Goal: Task Accomplishment & Management: Manage account settings

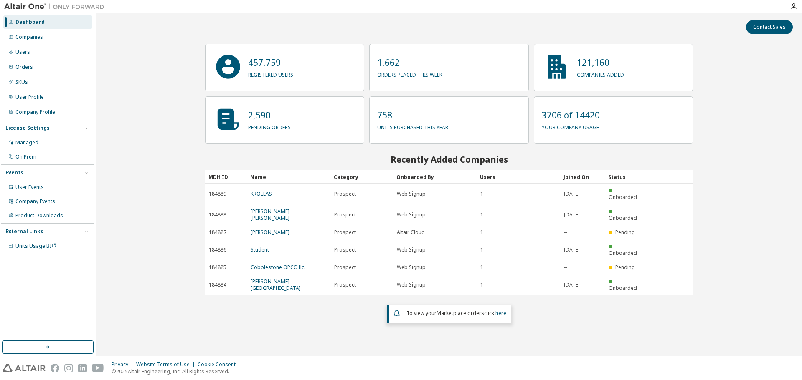
click at [143, 94] on div "Contact Sales 457,759 registered users 1,662 orders placed this week 121,160 co…" at bounding box center [448, 185] width 697 height 334
click at [61, 53] on div "Users" at bounding box center [47, 52] width 89 height 13
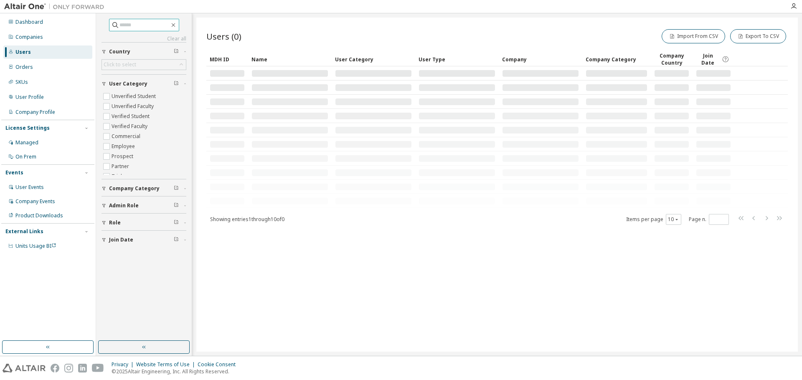
click at [137, 23] on input "text" at bounding box center [144, 25] width 50 height 8
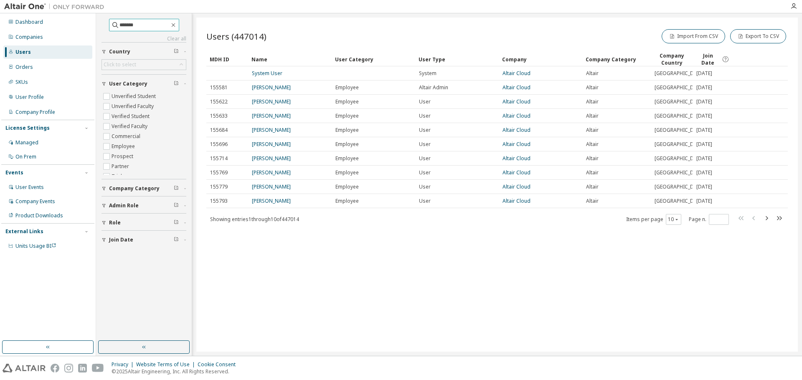
type input "*******"
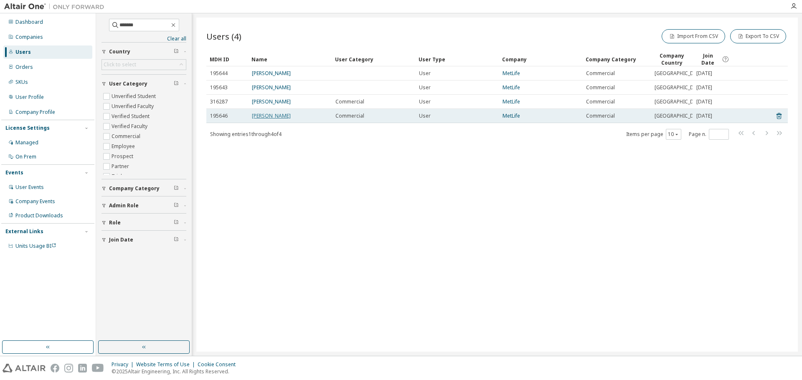
click at [278, 119] on link "[PERSON_NAME]" at bounding box center [271, 115] width 39 height 7
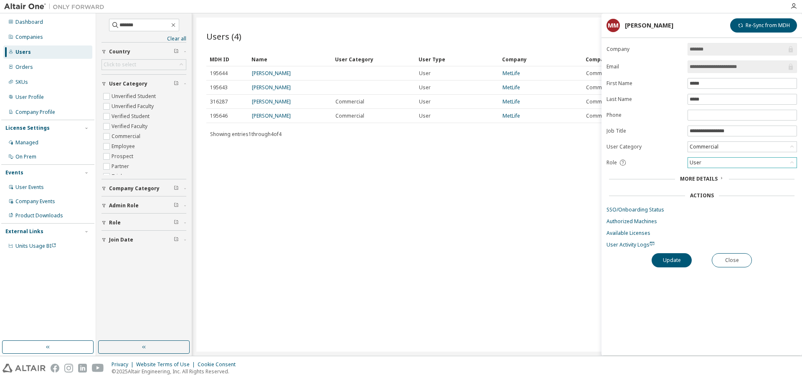
click at [710, 159] on div "User" at bounding box center [742, 163] width 109 height 10
click at [711, 170] on li "Admin" at bounding box center [741, 173] width 107 height 11
click at [672, 262] on button "Update" at bounding box center [671, 260] width 40 height 14
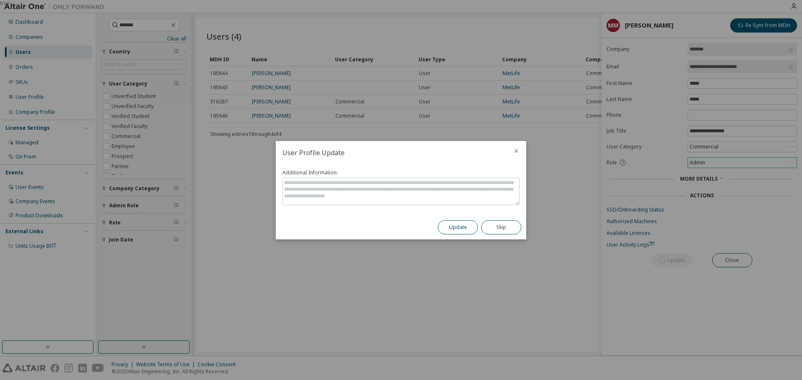
click at [451, 225] on button "Update" at bounding box center [458, 227] width 40 height 14
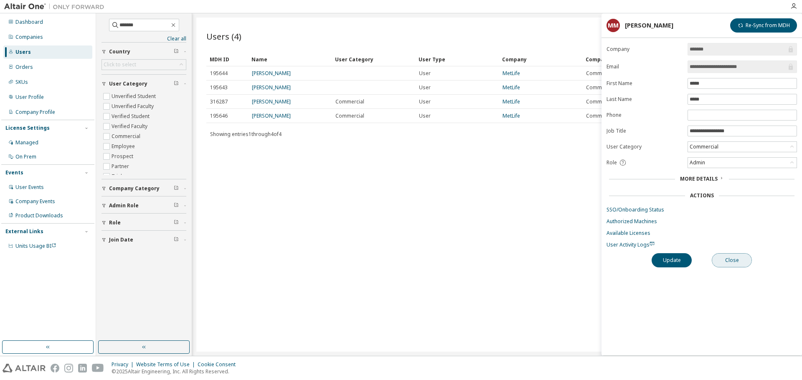
click at [728, 259] on button "Close" at bounding box center [732, 260] width 40 height 14
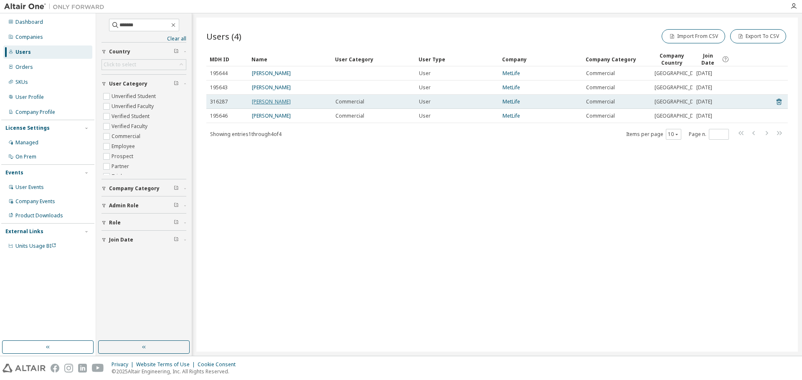
click at [275, 105] on link "[PERSON_NAME]" at bounding box center [271, 101] width 39 height 7
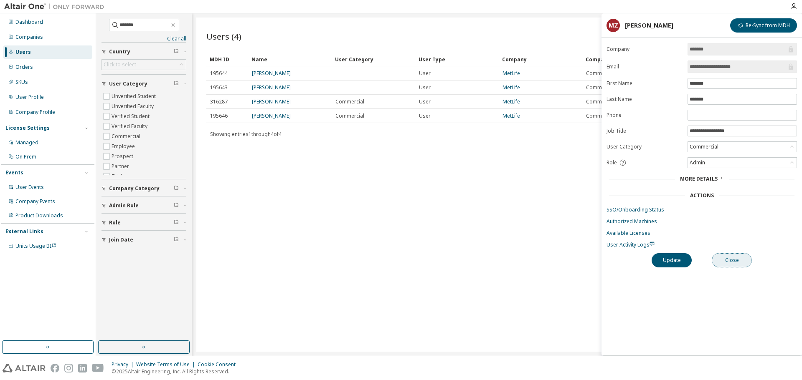
click at [732, 257] on button "Close" at bounding box center [732, 260] width 40 height 14
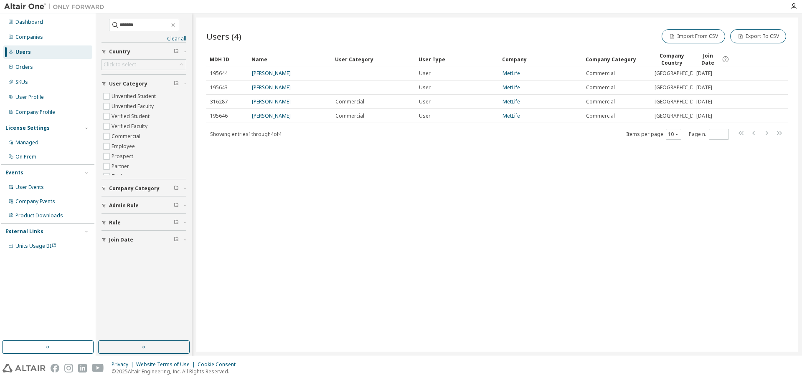
click at [420, 211] on div "Users (4) Import From CSV Export To CSV Clear Load Save Save As Field Operator …" at bounding box center [496, 185] width 601 height 334
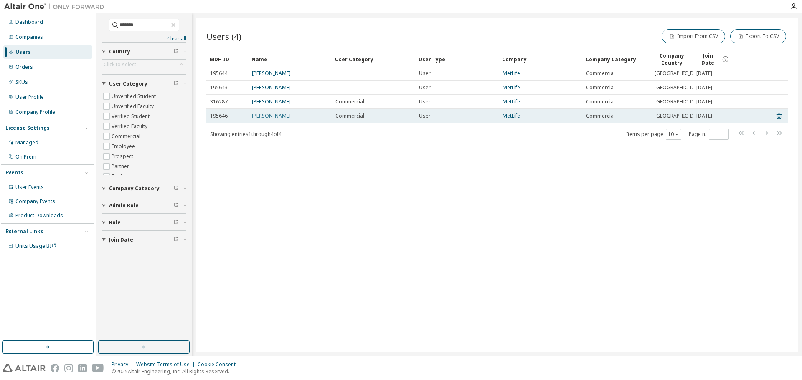
click at [265, 119] on link "[PERSON_NAME]" at bounding box center [271, 115] width 39 height 7
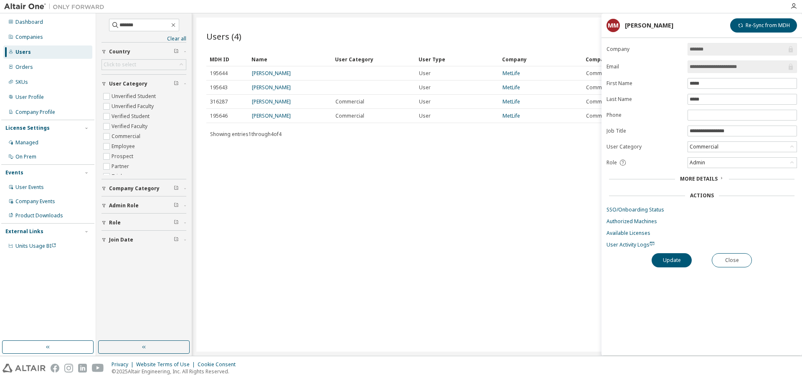
click at [419, 194] on div "Users (4) Import From CSV Export To CSV Clear Load Save Save As Field Operator …" at bounding box center [496, 185] width 601 height 334
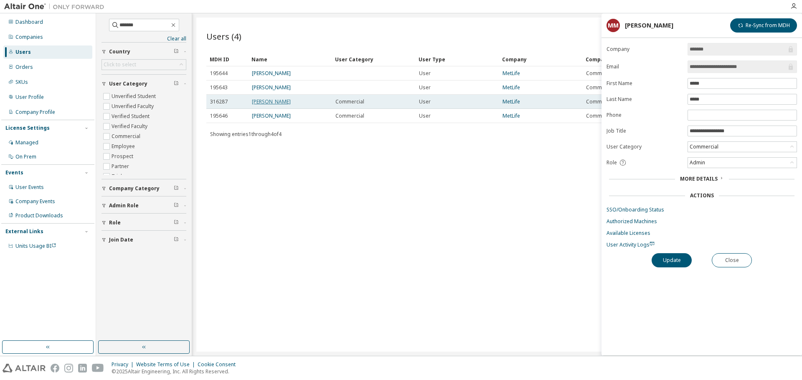
click at [280, 105] on link "[PERSON_NAME]" at bounding box center [271, 101] width 39 height 7
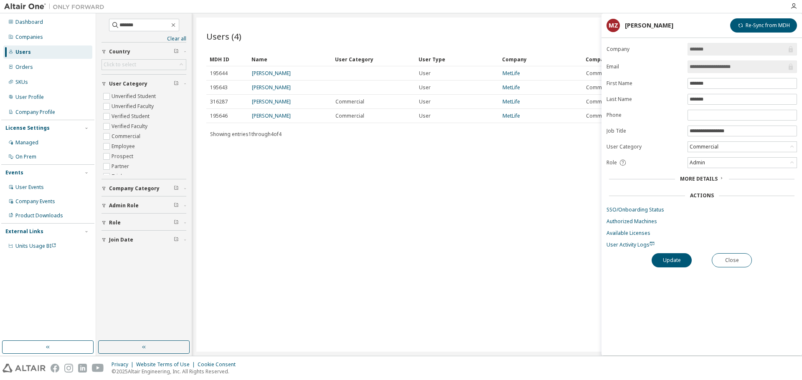
click at [402, 210] on div "Users (4) Import From CSV Export To CSV Clear Load Save Save As Field Operator …" at bounding box center [496, 185] width 601 height 334
click at [739, 265] on button "Close" at bounding box center [732, 260] width 40 height 14
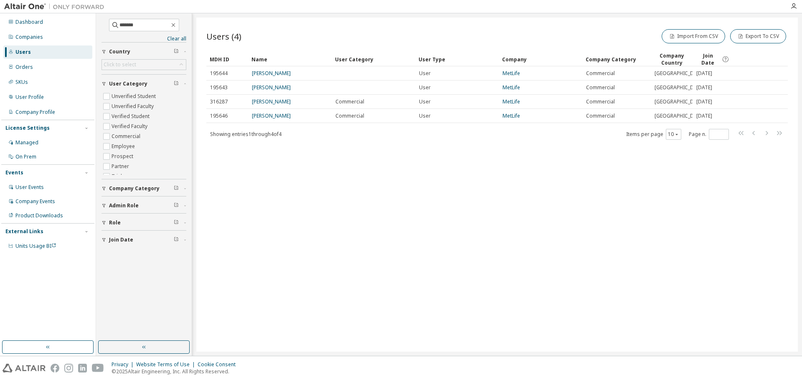
click at [554, 231] on div "Users (4) Import From CSV Export To CSV Clear Load Save Save As Field Operator …" at bounding box center [496, 185] width 601 height 334
click at [454, 27] on div "Users (4) Import From CSV Export To CSV Clear Load Save Save As Field Operator …" at bounding box center [496, 185] width 601 height 334
click at [177, 23] on button "button" at bounding box center [174, 25] width 8 height 8
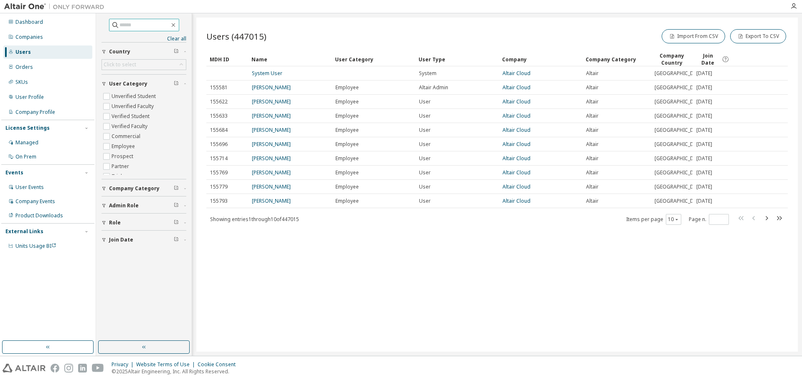
click at [138, 24] on input "text" at bounding box center [144, 25] width 50 height 8
type input "******"
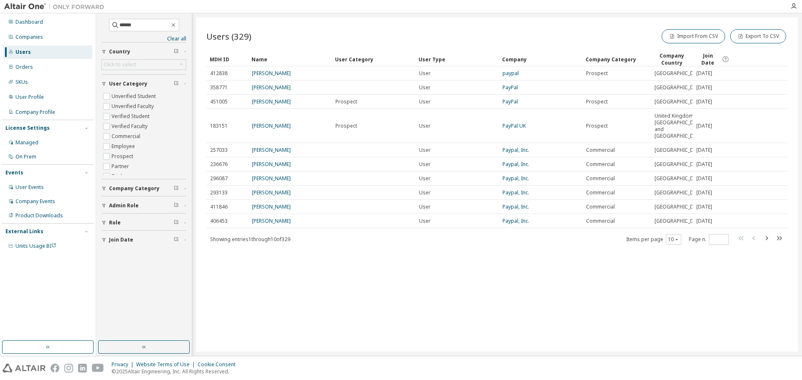
click at [521, 29] on div "Import From CSV Export To CSV" at bounding box center [642, 37] width 291 height 18
click at [707, 60] on span "Join Date" at bounding box center [708, 59] width 24 height 14
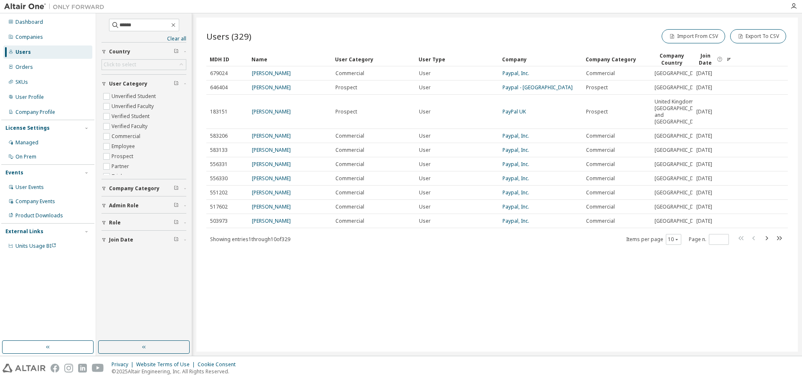
click at [588, 18] on div "Users (329) Import From CSV Export To CSV Clear Load Save Save As Field Operato…" at bounding box center [496, 185] width 601 height 334
